Goal: Find contact information: Find contact information

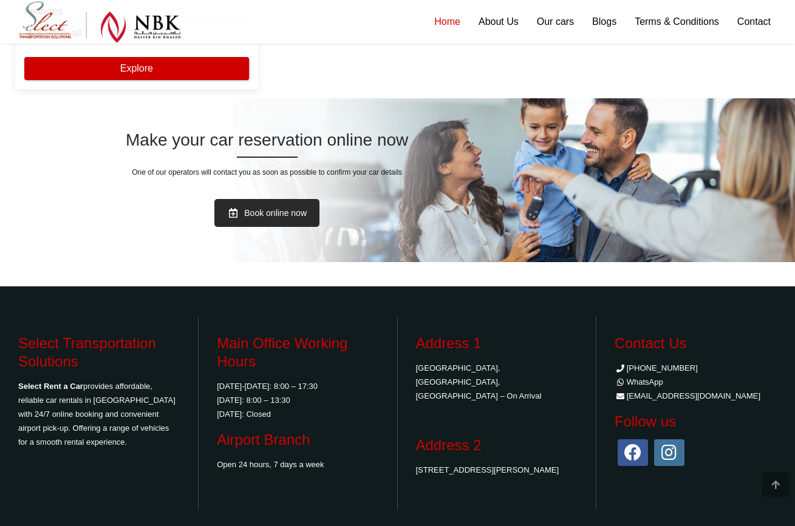
scroll to position [2431, 0]
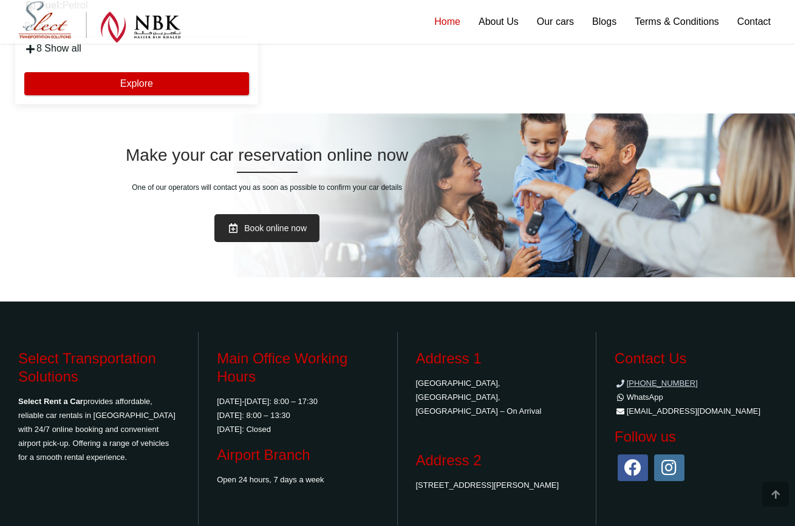
drag, startPoint x: 711, startPoint y: 339, endPoint x: 652, endPoint y: 342, distance: 59.0
click at [652, 376] on li "[PHONE_NUMBER]" at bounding box center [695, 383] width 162 height 14
copy link "31366623"
click at [647, 393] on link "WhatsApp" at bounding box center [638, 397] width 49 height 9
click at [663, 25] on link "Terms & Conditions" at bounding box center [676, 22] width 103 height 44
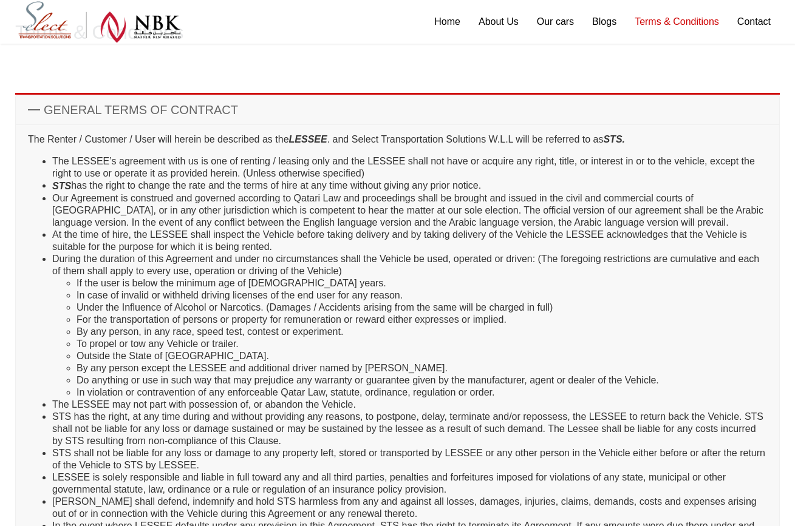
scroll to position [88, 0]
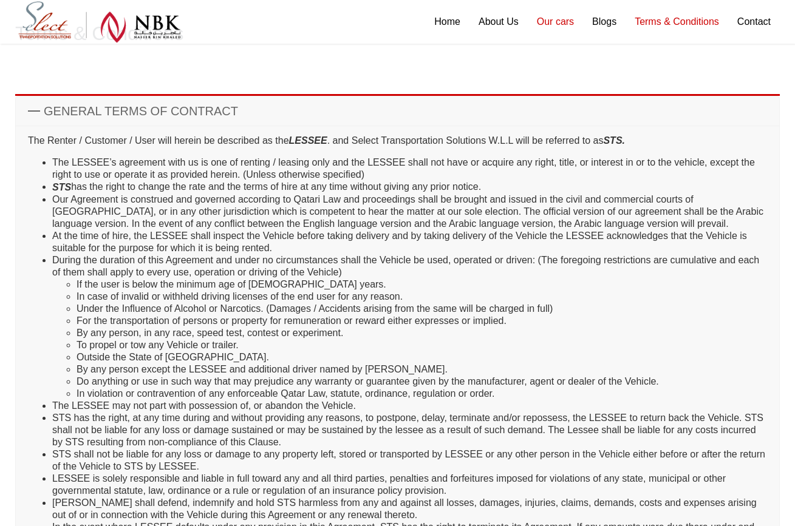
click at [560, 20] on link "Our cars" at bounding box center [555, 22] width 55 height 44
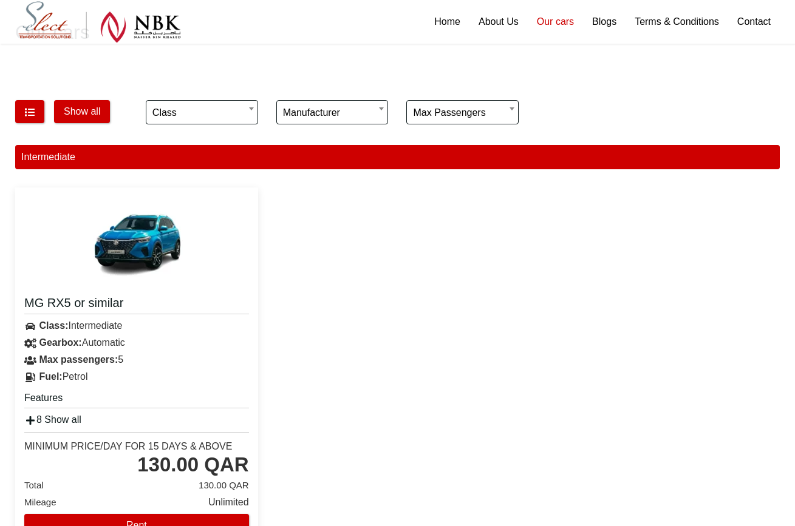
scroll to position [36, 0]
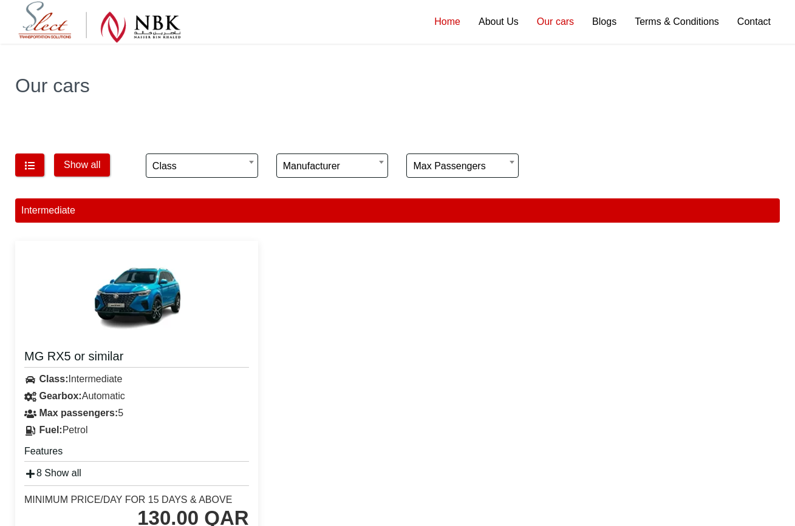
click at [441, 21] on link "Home" at bounding box center [447, 22] width 44 height 44
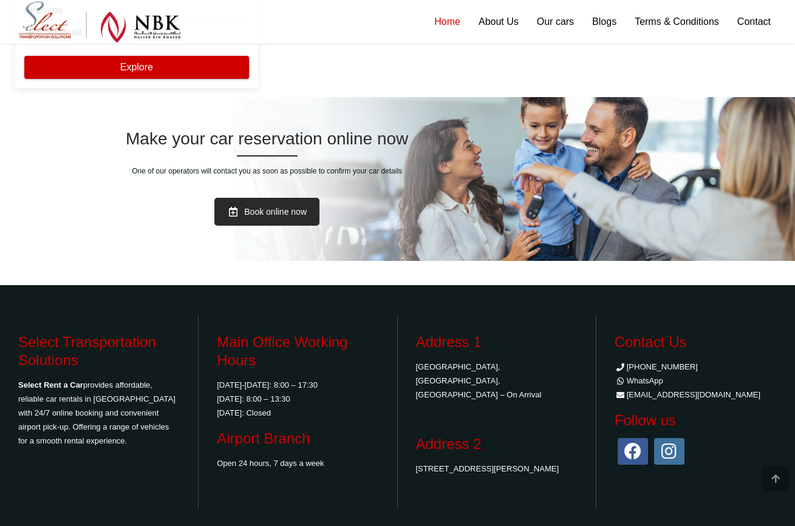
scroll to position [2447, 0]
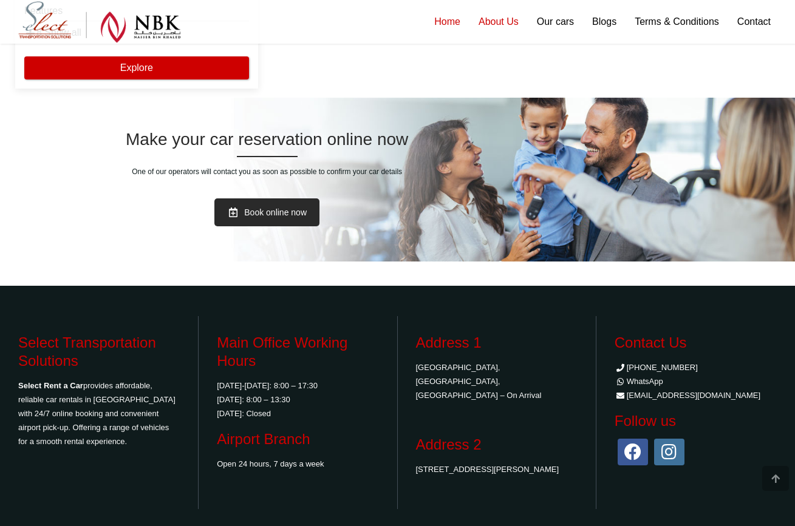
click at [511, 29] on link "About Us" at bounding box center [498, 22] width 58 height 44
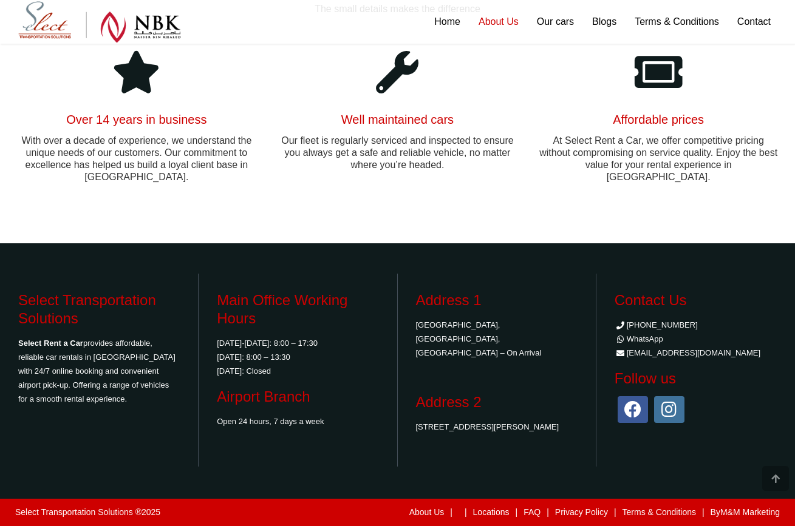
scroll to position [759, 0]
click at [442, 25] on link "Home" at bounding box center [447, 22] width 44 height 44
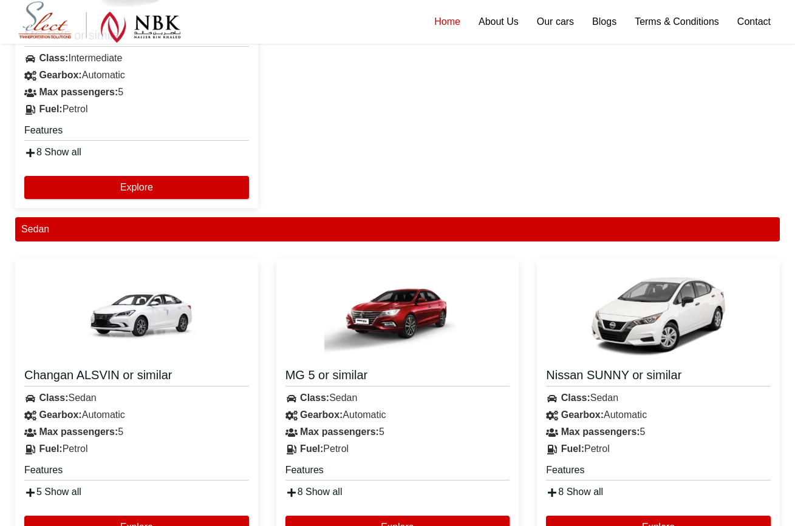
scroll to position [1, 0]
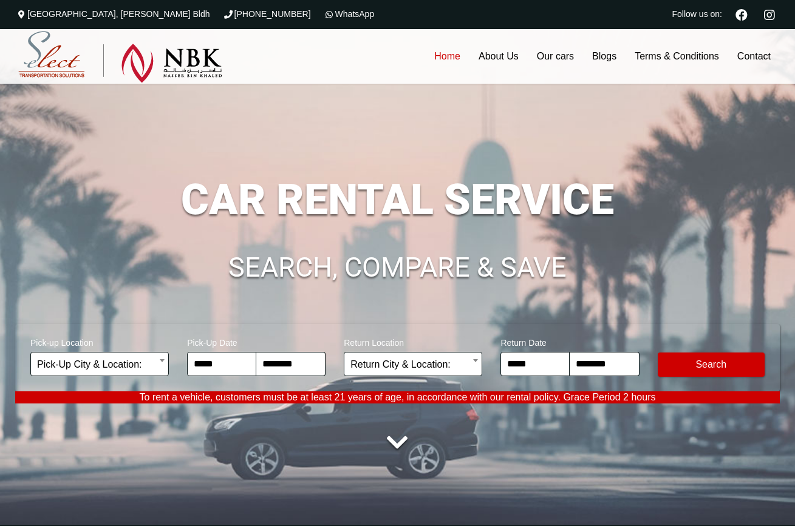
click at [41, 63] on img at bounding box center [120, 57] width 204 height 52
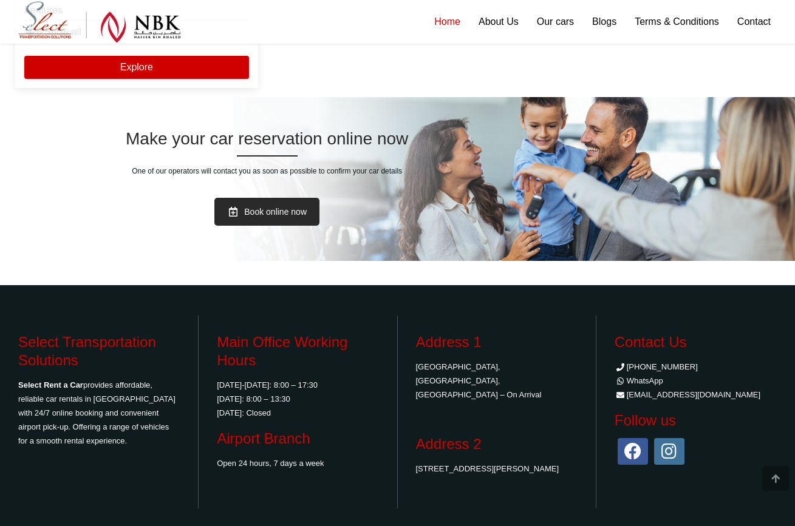
scroll to position [2447, 0]
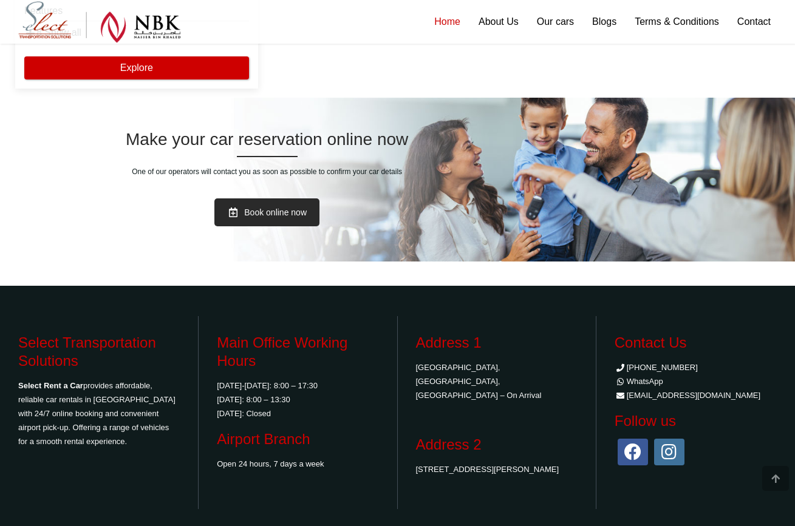
click at [628, 439] on icon at bounding box center [632, 452] width 30 height 27
